Goal: Task Accomplishment & Management: Manage account settings

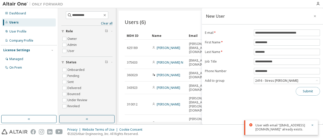
click at [304, 91] on button "Submit" at bounding box center [308, 91] width 24 height 9
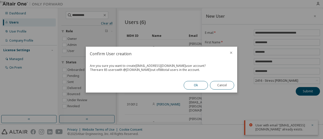
click at [187, 84] on button "Ok" at bounding box center [196, 85] width 24 height 9
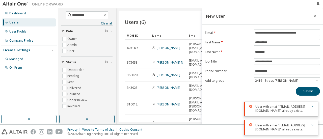
click at [312, 106] on icon "button" at bounding box center [313, 107] width 2 height 2
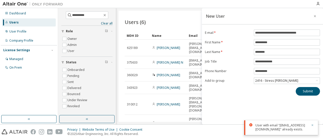
click at [313, 124] on icon "button" at bounding box center [312, 125] width 3 height 3
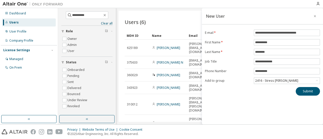
click at [183, 135] on div "Showing entries 1 through 6 of 6 Items per page 10 Page n. *" at bounding box center [220, 138] width 190 height 7
click at [315, 15] on icon "button" at bounding box center [316, 16] width 4 height 4
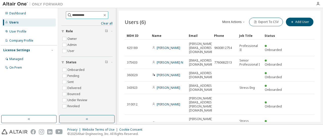
click at [91, 15] on input "**********" at bounding box center [87, 15] width 30 height 5
click at [107, 14] on icon "button" at bounding box center [105, 15] width 4 height 4
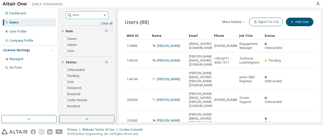
click at [107, 14] on icon "button" at bounding box center [105, 15] width 4 height 4
click at [85, 118] on button "button" at bounding box center [86, 119] width 55 height 8
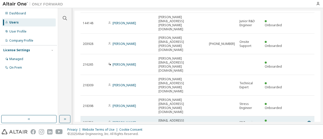
scroll to position [59, 0]
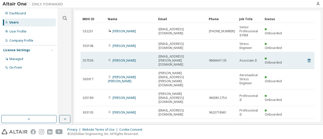
scroll to position [42, 0]
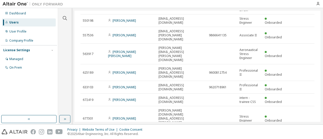
click at [293, 136] on icon "button" at bounding box center [294, 137] width 2 height 3
type input "*"
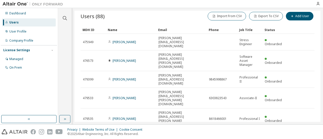
scroll to position [0, 0]
